Goal: Use online tool/utility: Use online tool/utility

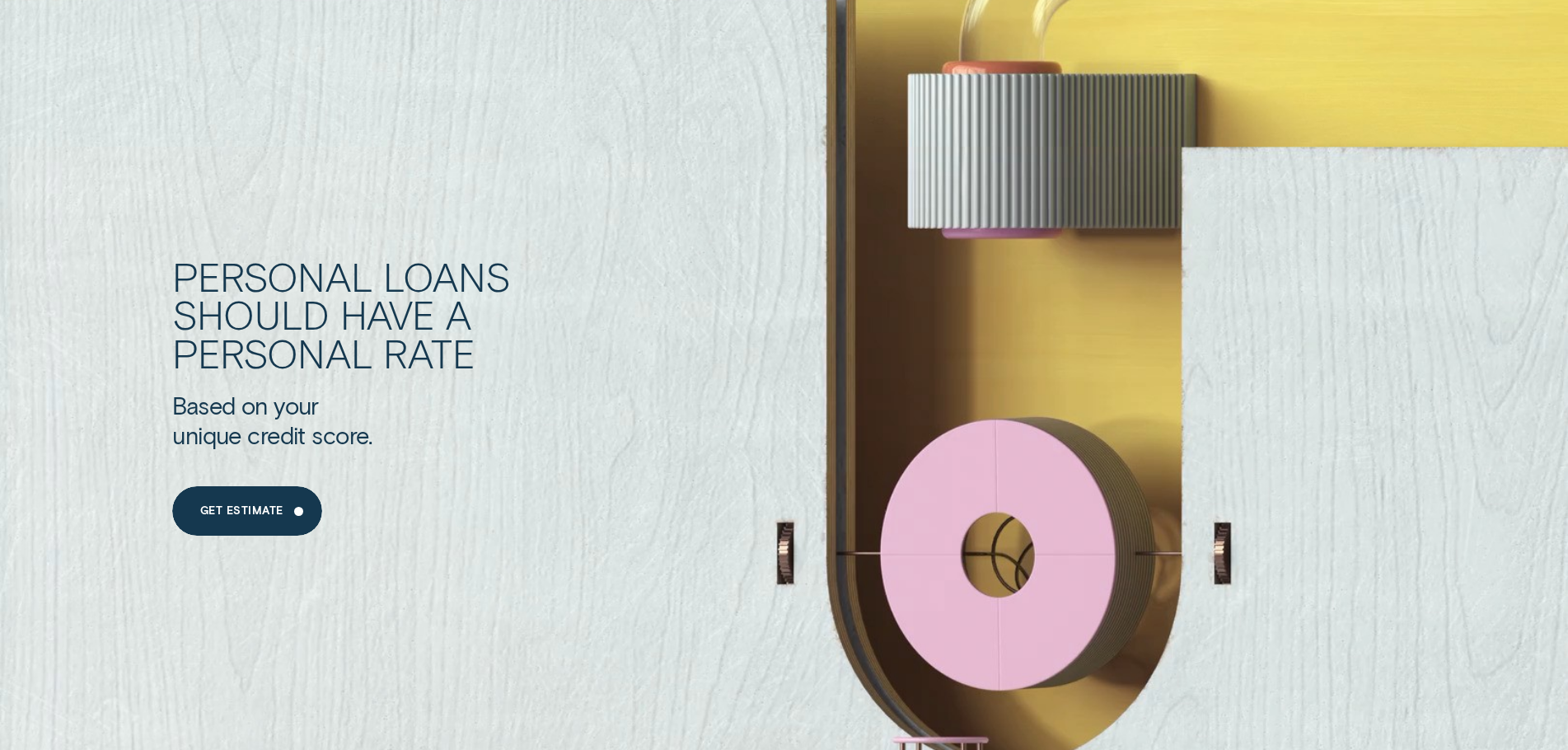
scroll to position [1648, 0]
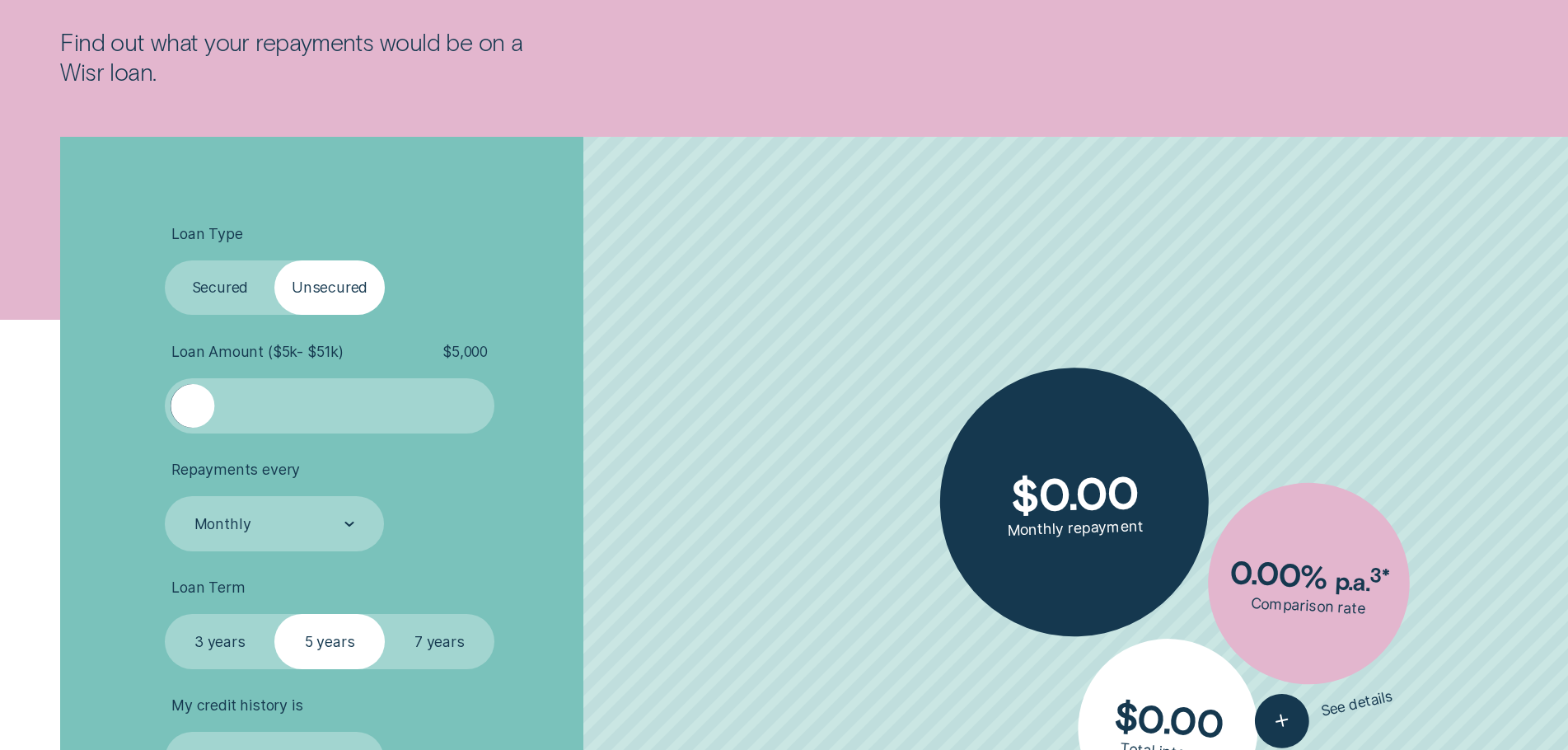
drag, startPoint x: 401, startPoint y: 415, endPoint x: 421, endPoint y: 418, distance: 20.2
click at [402, 416] on div at bounding box center [330, 405] width 275 height 44
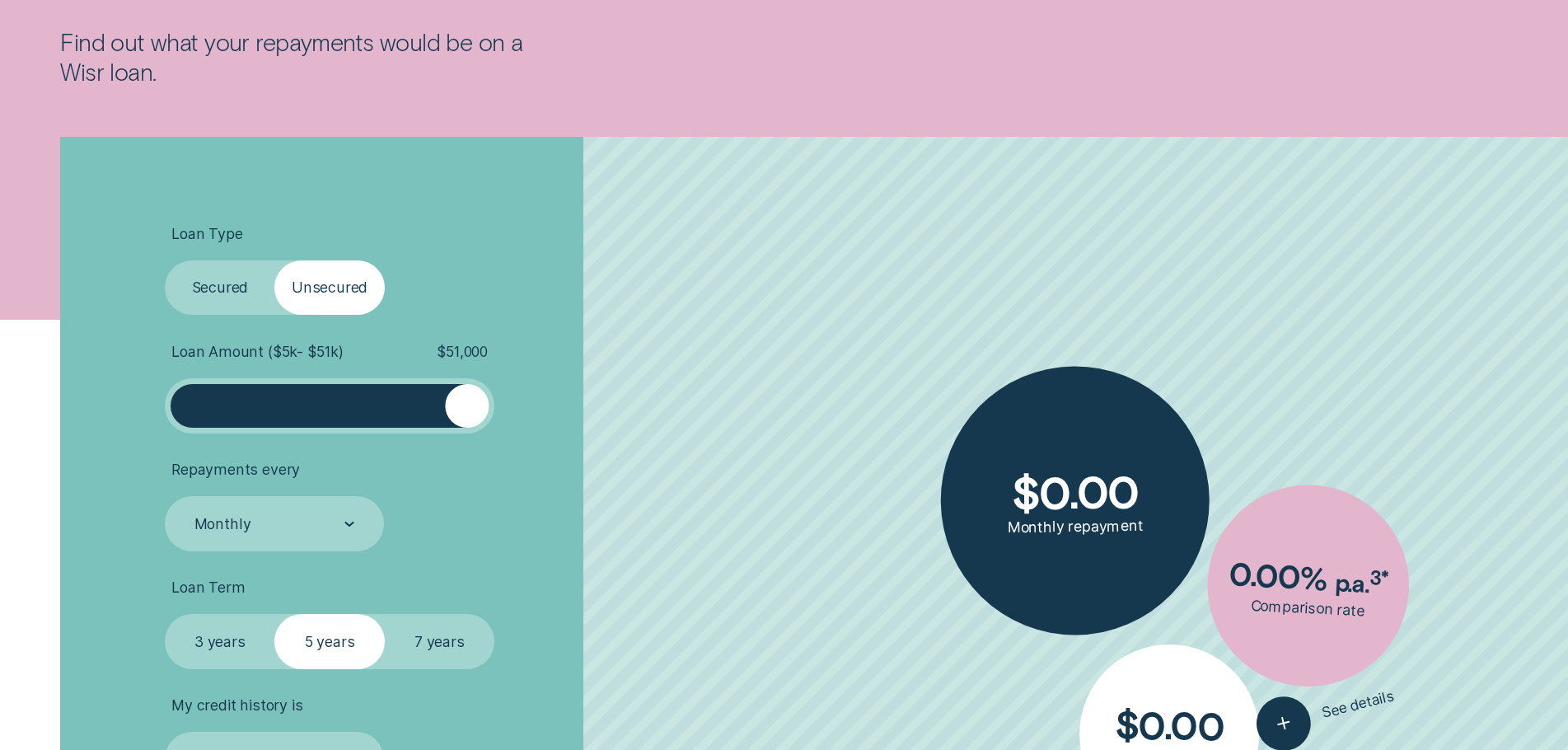
drag, startPoint x: 421, startPoint y: 419, endPoint x: 514, endPoint y: 418, distance: 93.0
click at [514, 418] on li "Loan Amount ( $5k - $51k ) $ 51,000" at bounding box center [418, 388] width 505 height 91
drag, startPoint x: 476, startPoint y: 411, endPoint x: 462, endPoint y: 413, distance: 14.1
click at [462, 413] on div at bounding box center [460, 405] width 44 height 44
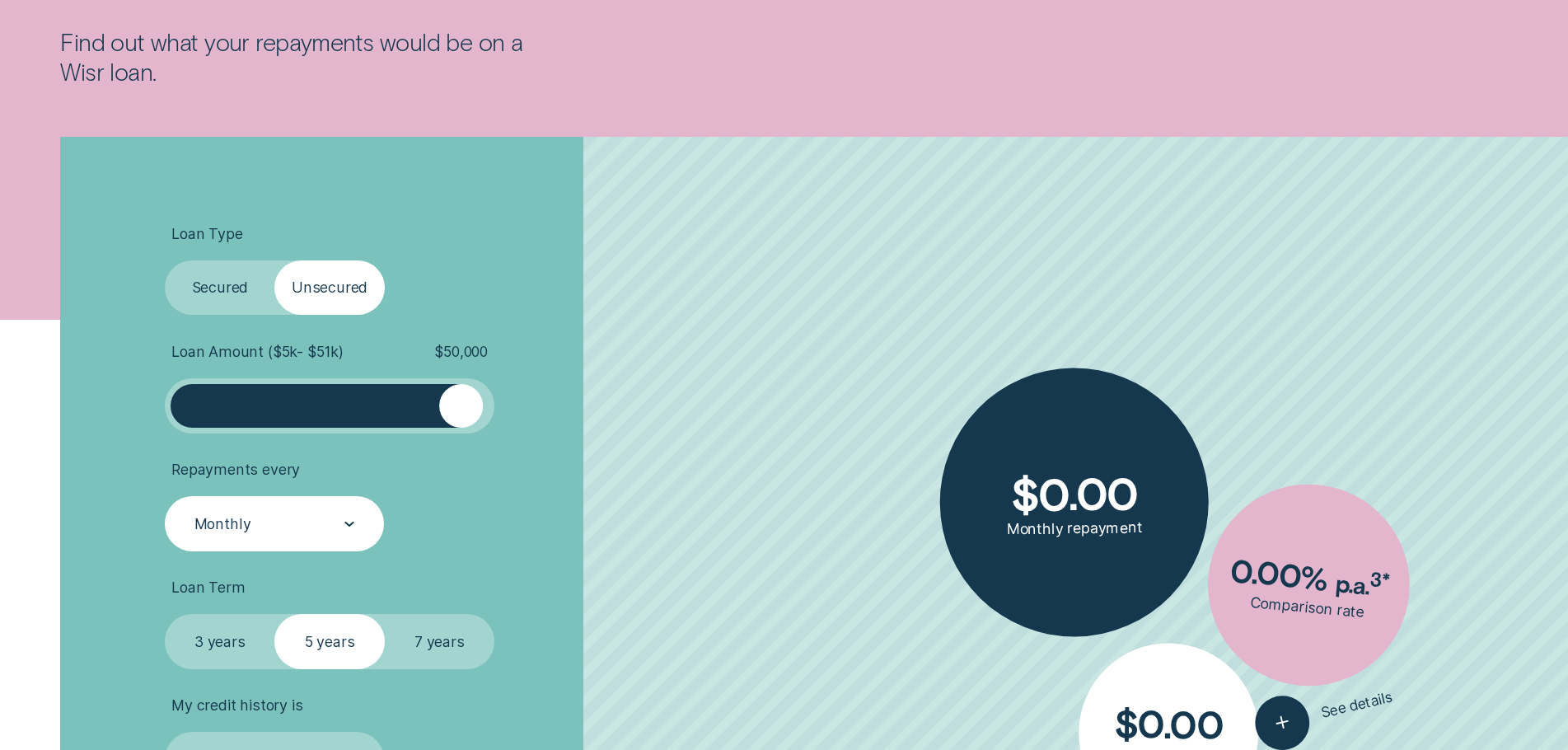
click at [336, 523] on div "Monthly" at bounding box center [274, 524] width 163 height 20
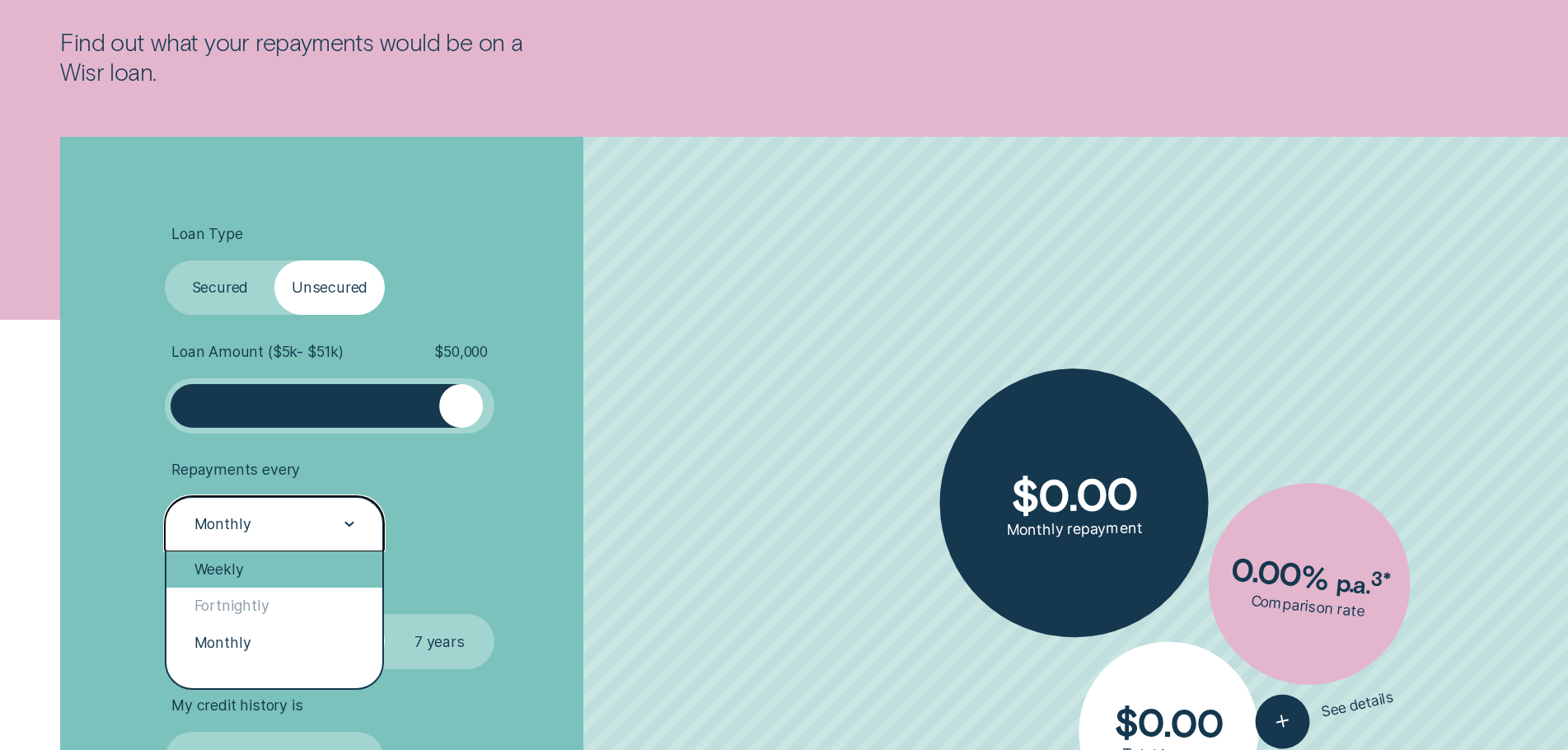
click at [305, 578] on div "Weekly" at bounding box center [274, 570] width 215 height 36
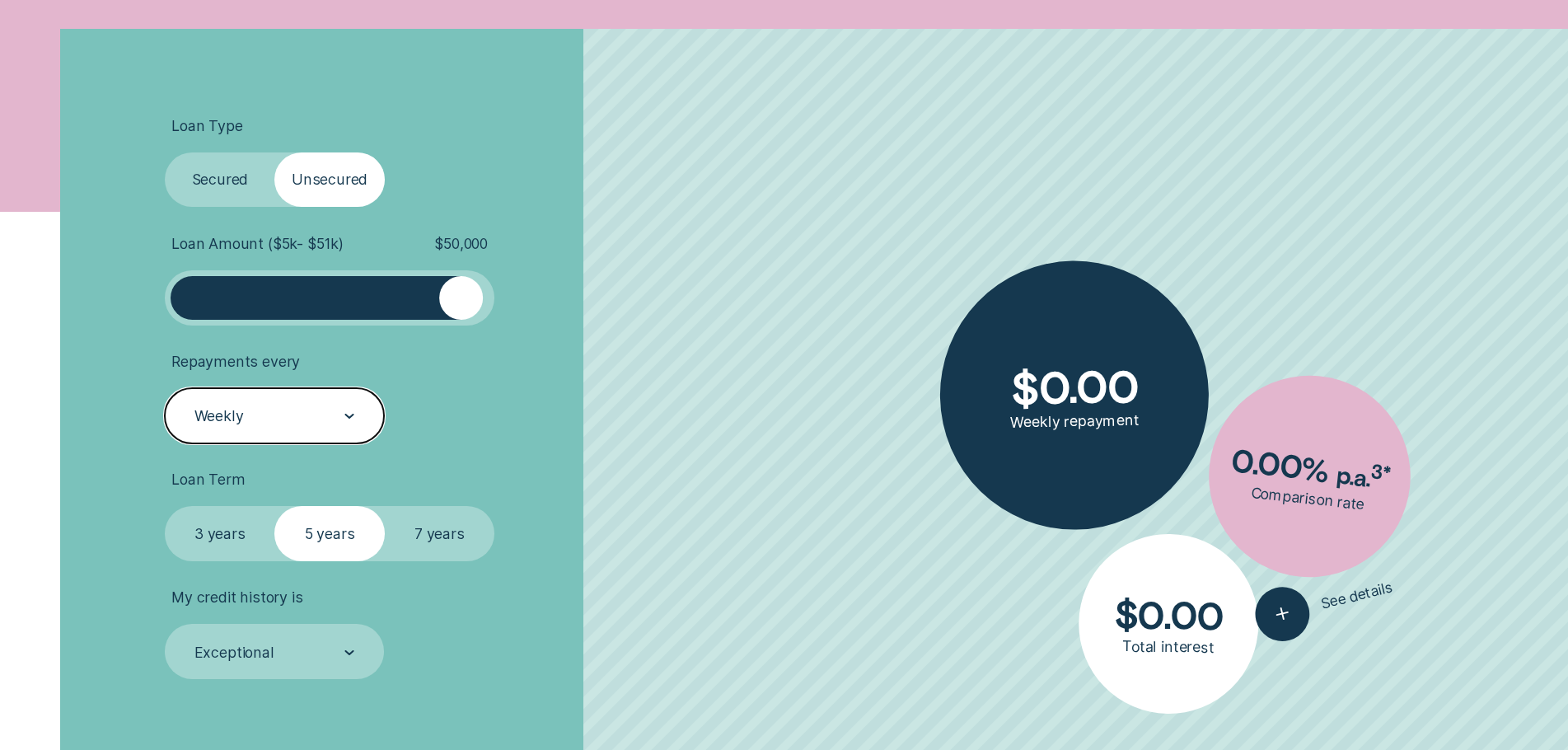
scroll to position [577, 0]
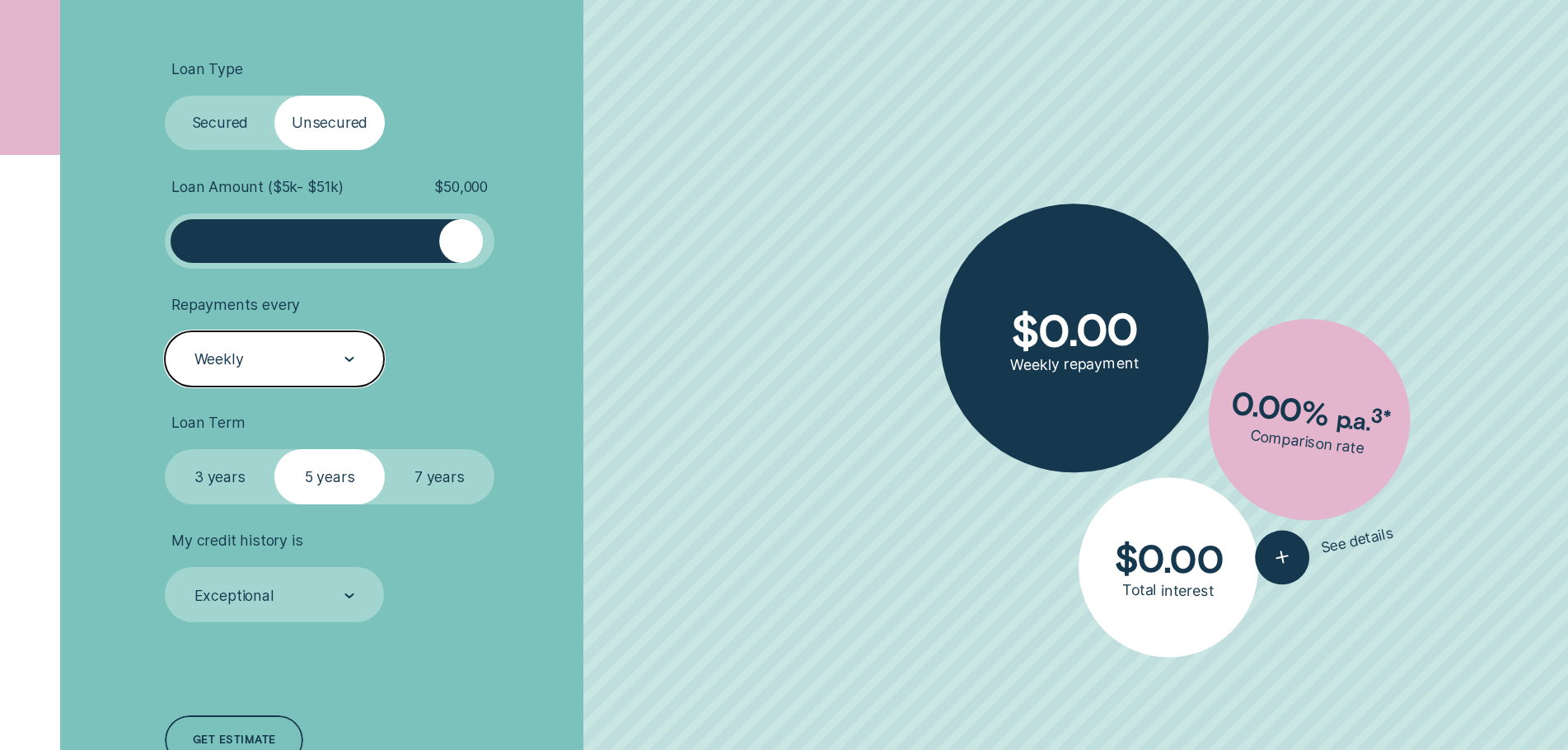
click at [453, 489] on label "7 years" at bounding box center [439, 477] width 109 height 55
click at [385, 450] on input "7 years" at bounding box center [385, 450] width 0 height 0
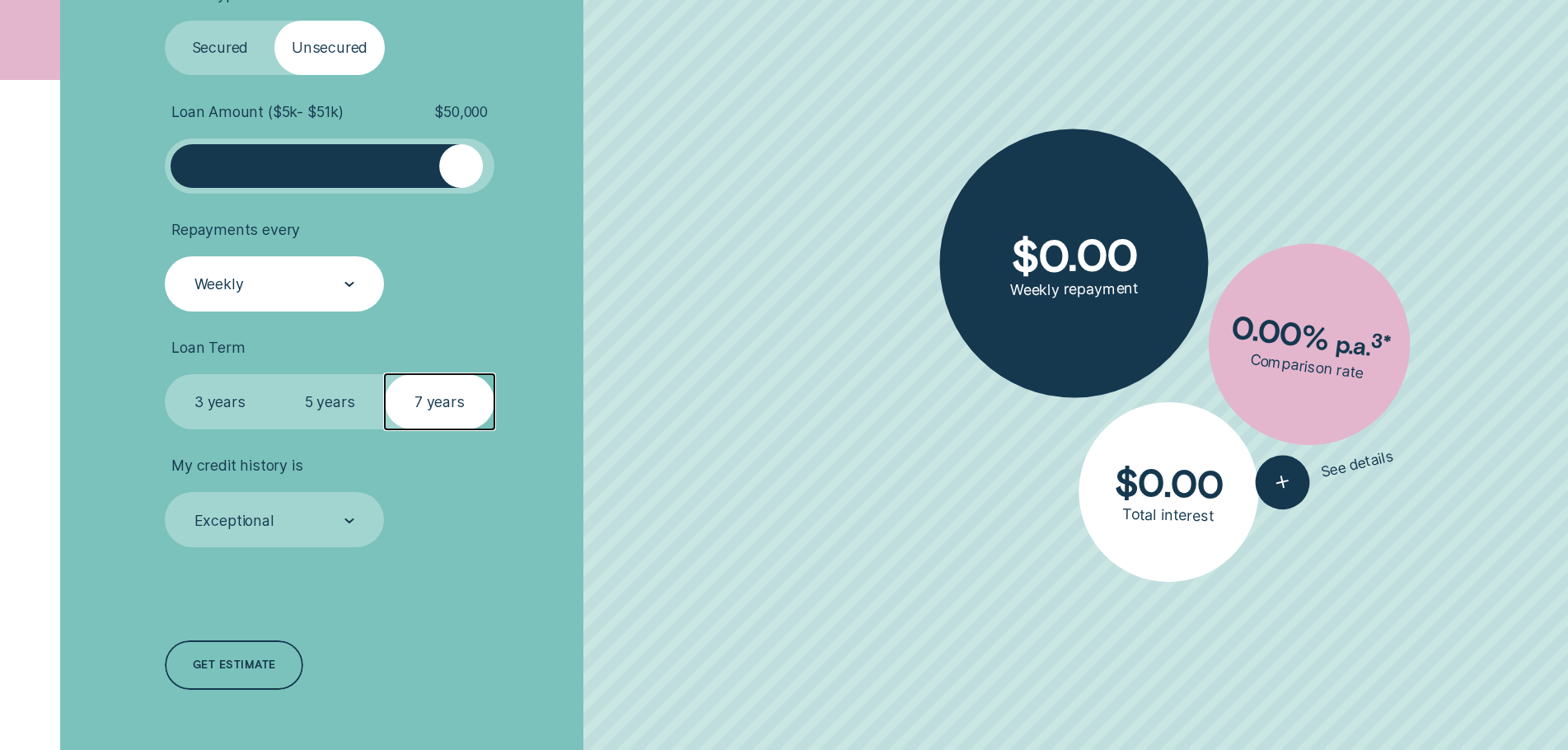
scroll to position [742, 0]
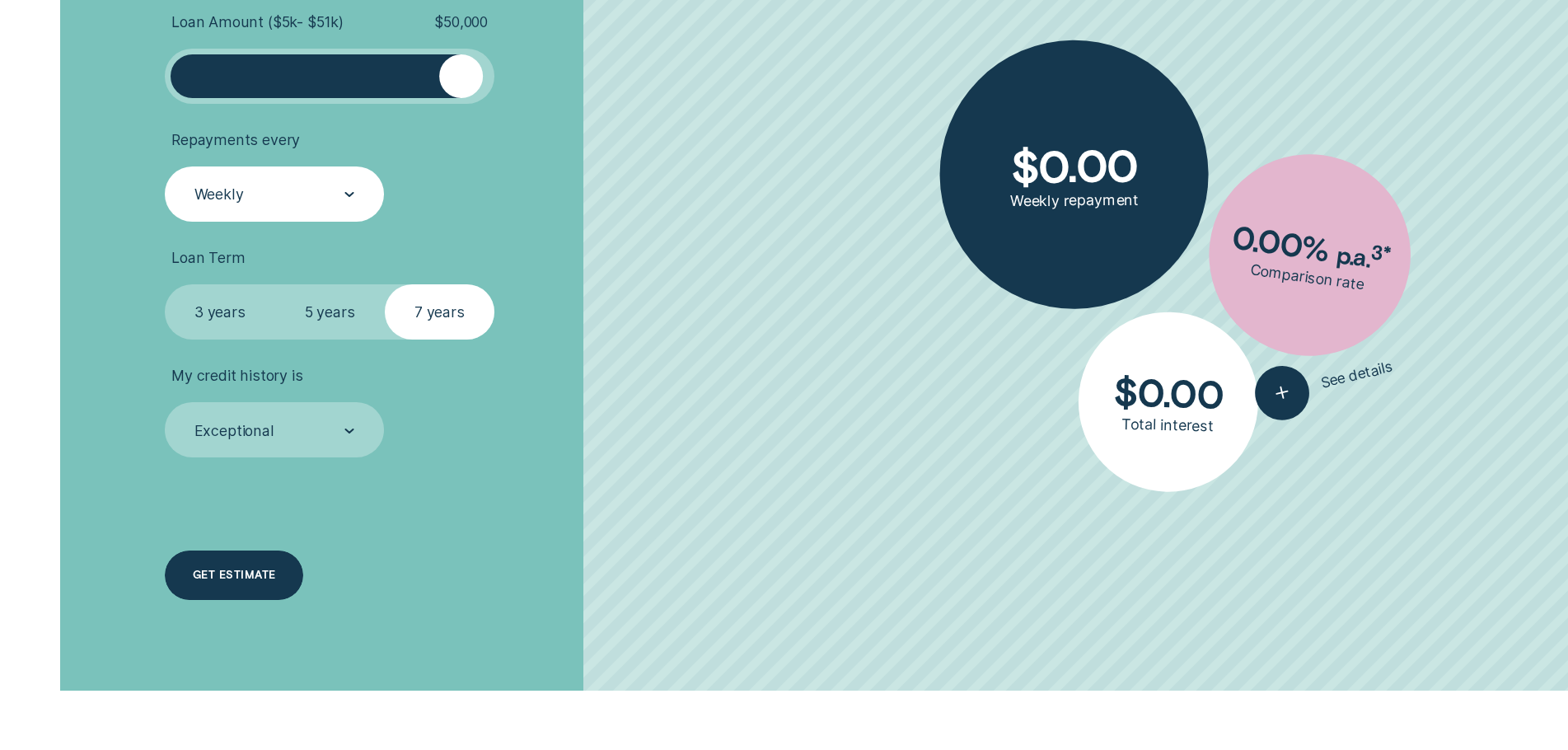
click at [273, 578] on div "Get estimate" at bounding box center [235, 575] width 84 height 10
